Goal: Information Seeking & Learning: Learn about a topic

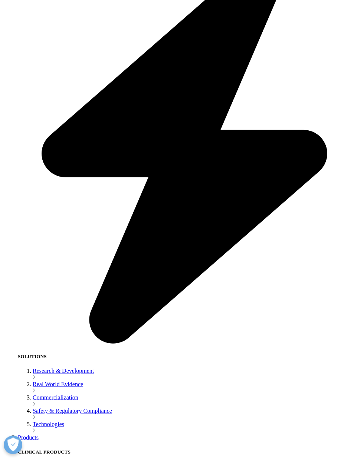
scroll to position [648, 0]
copy ul "Indian pharmaceutical companies supply a substantial proportion of drugs to U.S…"
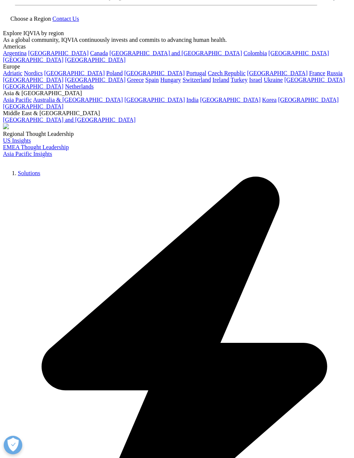
scroll to position [0, 0]
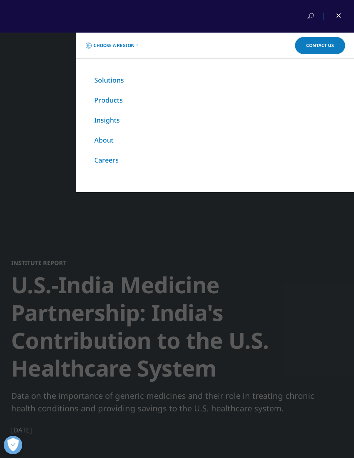
click at [109, 140] on link "About" at bounding box center [103, 140] width 19 height 9
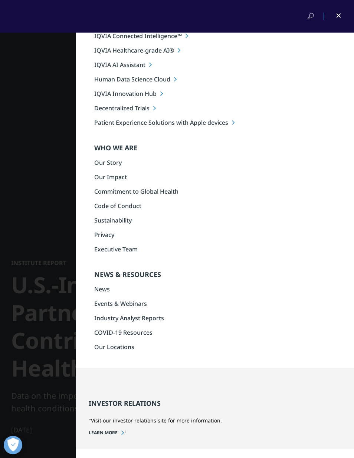
scroll to position [60, 0]
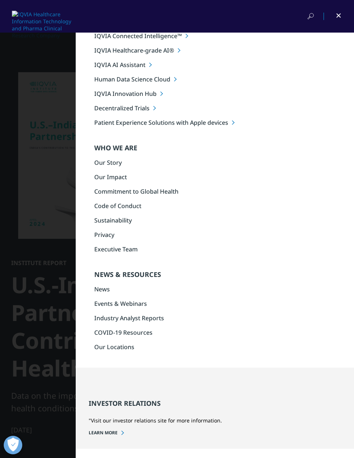
click at [108, 159] on link "Our Story" at bounding box center [107, 163] width 27 height 8
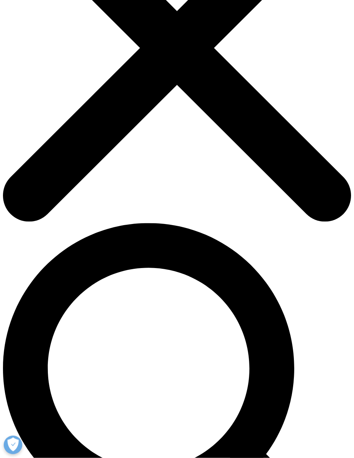
scroll to position [140, 0]
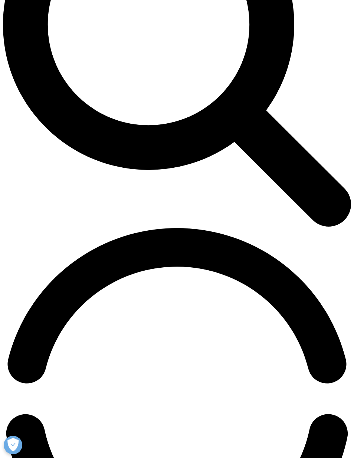
scroll to position [480, 0]
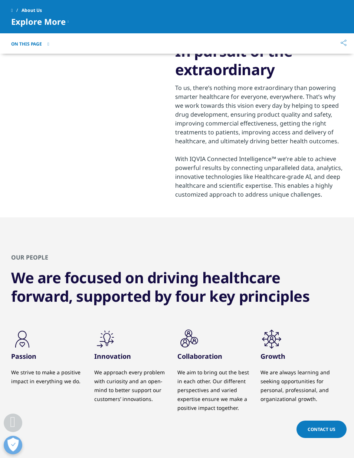
click at [61, 21] on span "Explore More" at bounding box center [38, 21] width 54 height 9
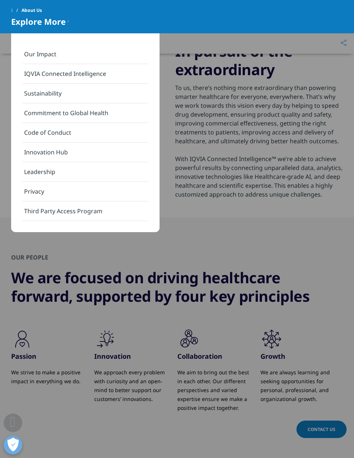
click at [42, 51] on link "Our Impact" at bounding box center [85, 54] width 126 height 20
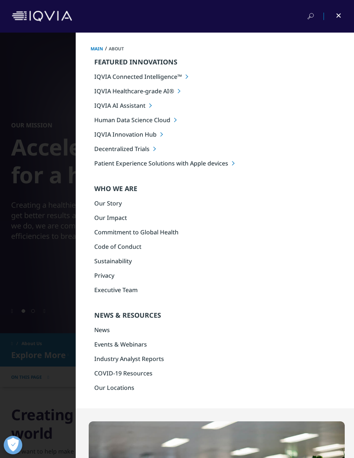
click at [113, 208] on link "Our Story" at bounding box center [107, 203] width 27 height 8
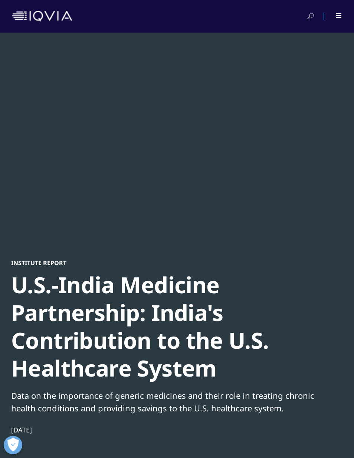
scroll to position [446, 331]
